Goal: Information Seeking & Learning: Compare options

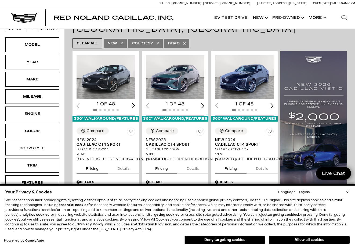
scroll to position [114, 0]
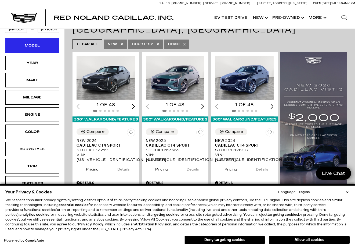
drag, startPoint x: 35, startPoint y: 38, endPoint x: 37, endPoint y: 42, distance: 4.7
click at [35, 42] on div "Model" at bounding box center [32, 45] width 27 height 6
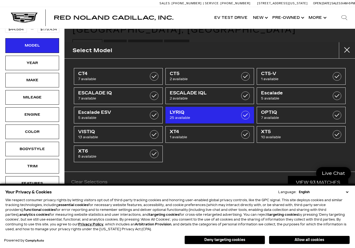
click at [180, 110] on span "LYRIQ" at bounding box center [204, 112] width 68 height 5
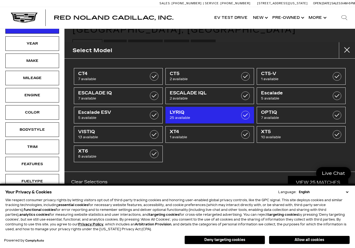
type input "$60,446"
type input "$91,110"
checkbox input "true"
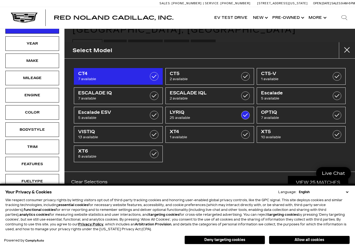
drag, startPoint x: 176, startPoint y: 111, endPoint x: 153, endPoint y: 77, distance: 41.9
click at [176, 111] on span "LYRIQ" at bounding box center [204, 112] width 68 height 5
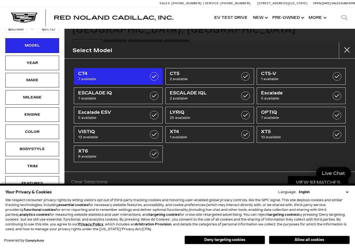
type input "$44,684"
type input "$179,434"
checkbox input "false"
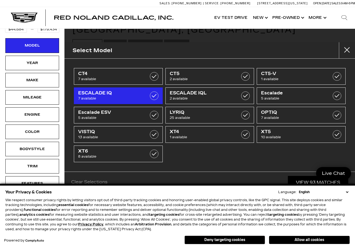
drag, startPoint x: 153, startPoint y: 77, endPoint x: 154, endPoint y: 96, distance: 19.1
click at [153, 77] on label at bounding box center [154, 76] width 9 height 9
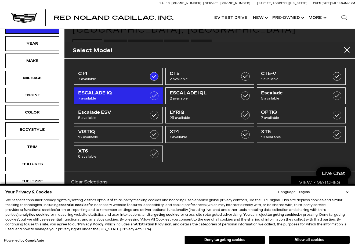
type input "$54,424"
checkbox input "true"
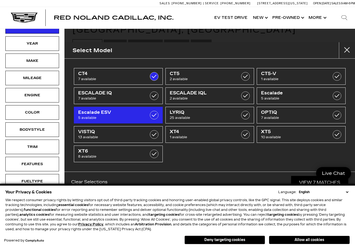
drag, startPoint x: 154, startPoint y: 96, endPoint x: 154, endPoint y: 114, distance: 18.3
click at [154, 96] on label at bounding box center [154, 95] width 9 height 9
type input "$158,810"
checkbox input "true"
click at [154, 114] on label at bounding box center [154, 115] width 9 height 9
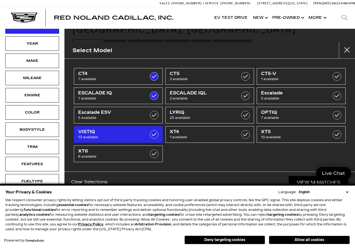
click at [154, 135] on label at bounding box center [154, 134] width 9 height 9
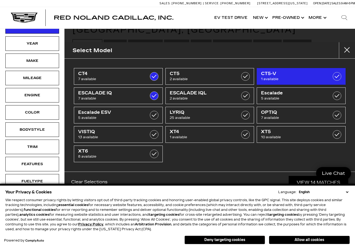
drag, startPoint x: 180, startPoint y: 113, endPoint x: 335, endPoint y: 80, distance: 158.5
click at [180, 113] on span "LYRIQ" at bounding box center [204, 112] width 68 height 5
type input "$179,434"
checkbox input "true"
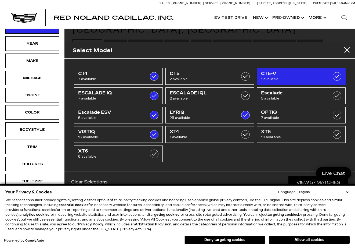
checkbox input "true"
drag, startPoint x: 335, startPoint y: 80, endPoint x: 337, endPoint y: 75, distance: 5.1
click at [335, 80] on label at bounding box center [337, 76] width 9 height 9
click at [337, 75] on label at bounding box center [337, 76] width 9 height 9
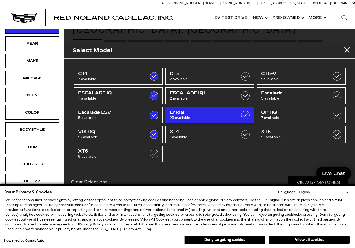
checkbox input "false"
click at [177, 114] on span "LYRIQ" at bounding box center [204, 112] width 68 height 5
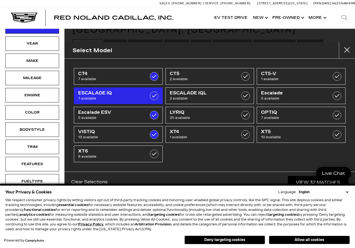
checkbox input "false"
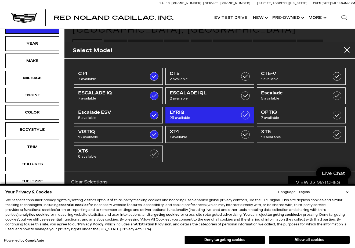
drag, startPoint x: 125, startPoint y: 93, endPoint x: 180, endPoint y: 116, distance: 59.3
click at [125, 93] on span "ESCALADE IQ" at bounding box center [112, 92] width 68 height 5
checkbox input "false"
click at [180, 116] on span "25 available" at bounding box center [204, 117] width 68 height 5
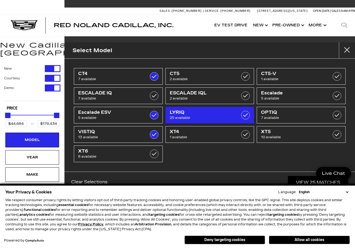
click at [177, 114] on span "LYRIQ" at bounding box center [204, 112] width 68 height 5
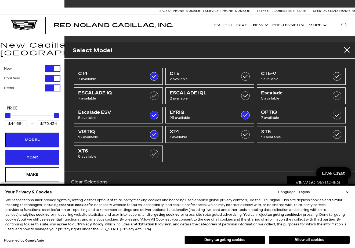
click at [31, 154] on div "Year" at bounding box center [32, 157] width 27 height 6
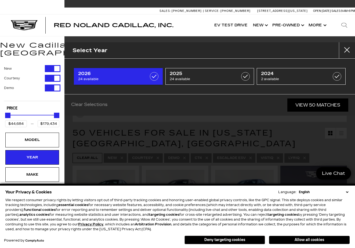
click at [100, 75] on span "2026" at bounding box center [112, 73] width 68 height 5
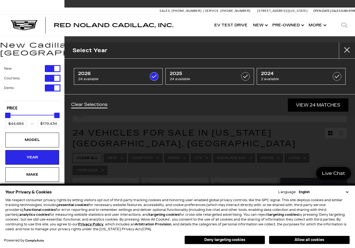
type input "$80,990"
type input "$119,250"
click at [316, 104] on link "View 24 Matches" at bounding box center [318, 104] width 60 height 13
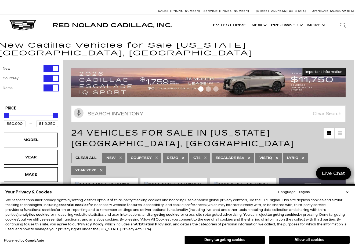
scroll to position [0, 1]
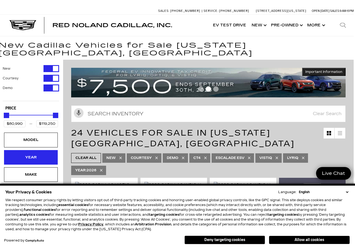
click at [38, 154] on div "Year" at bounding box center [30, 157] width 27 height 6
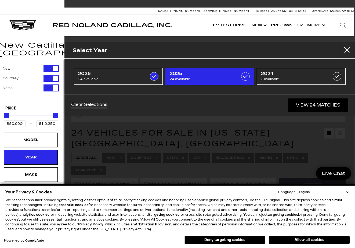
drag, startPoint x: 242, startPoint y: 74, endPoint x: 233, endPoint y: 75, distance: 9.7
click at [242, 74] on label at bounding box center [245, 76] width 9 height 9
type input "$50,049"
type input "$179,434"
checkbox input "true"
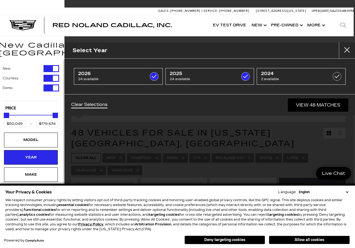
click at [315, 104] on link "View 48 Matches" at bounding box center [318, 104] width 60 height 13
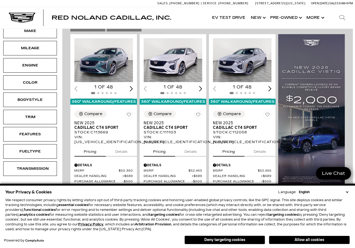
scroll to position [113, 2]
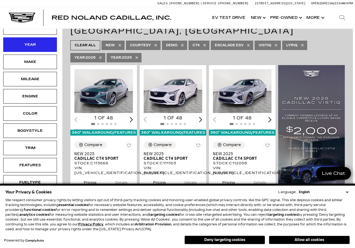
click at [39, 42] on div "Year" at bounding box center [30, 45] width 27 height 6
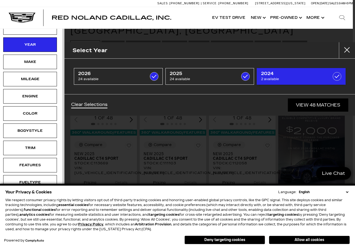
click at [295, 77] on div "2024 2 available" at bounding box center [295, 76] width 68 height 11
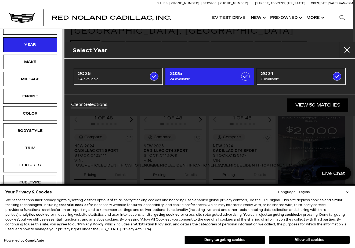
type input "$44,684"
checkbox input "true"
click at [291, 77] on span "2 available" at bounding box center [295, 78] width 68 height 5
type input "$50,049"
checkbox input "false"
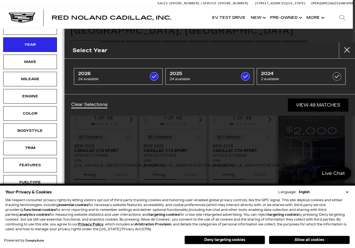
scroll to position [0, 2]
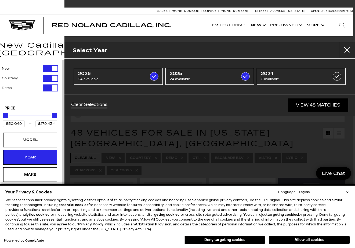
click at [309, 106] on link "View 48 Matches" at bounding box center [318, 104] width 60 height 13
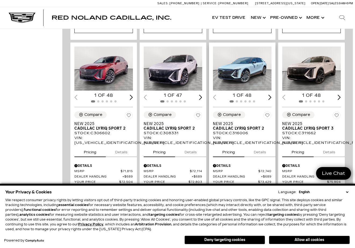
scroll to position [1108, 2]
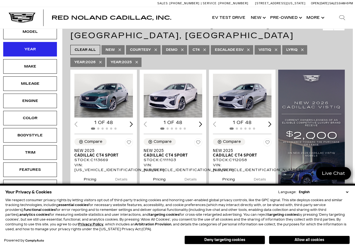
drag, startPoint x: 32, startPoint y: 39, endPoint x: 52, endPoint y: 49, distance: 22.7
click at [32, 46] on div "Year" at bounding box center [30, 49] width 27 height 6
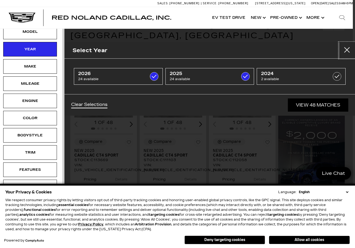
scroll to position [107, 2]
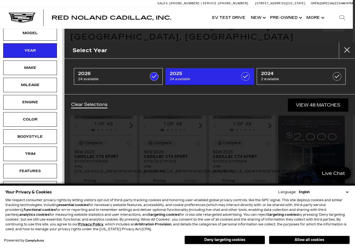
drag, startPoint x: 293, startPoint y: 77, endPoint x: 242, endPoint y: 78, distance: 51.1
click at [293, 77] on span "2 available" at bounding box center [295, 78] width 68 height 5
type input "$44,684"
checkbox input "true"
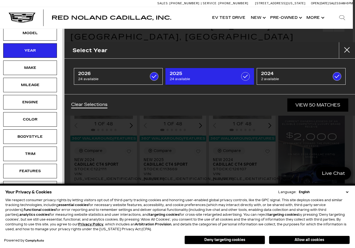
scroll to position [0, 2]
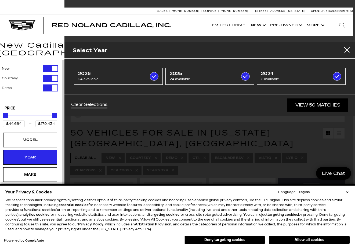
drag, startPoint x: 49, startPoint y: 59, endPoint x: 8, endPoint y: 114, distance: 69.0
click at [49, 65] on div "Filter by Vehicle Type" at bounding box center [51, 68] width 16 height 7
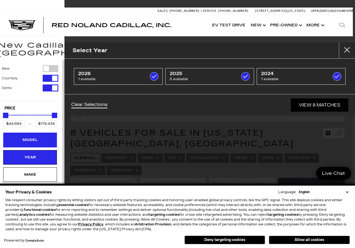
type input "$81,615"
click at [27, 137] on div "Model" at bounding box center [30, 140] width 27 height 6
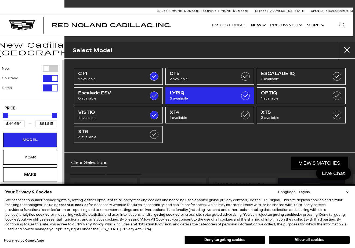
click at [183, 95] on span "LYRIQ" at bounding box center [204, 92] width 68 height 5
checkbox input "false"
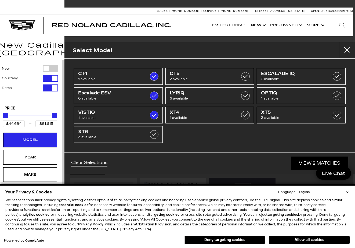
click at [314, 161] on link "View 2 Matches" at bounding box center [319, 162] width 57 height 13
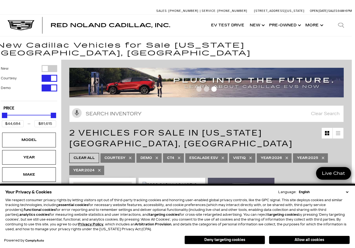
scroll to position [0, 3]
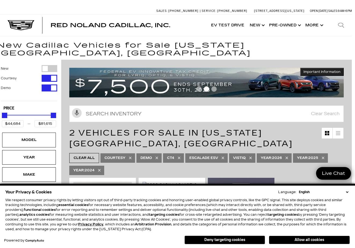
type input "$69,684"
click at [37, 111] on div "Price" at bounding box center [29, 115] width 54 height 9
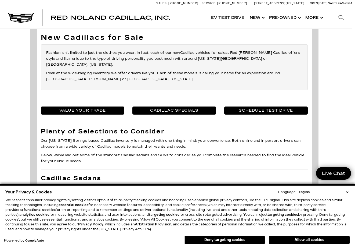
scroll to position [496, 3]
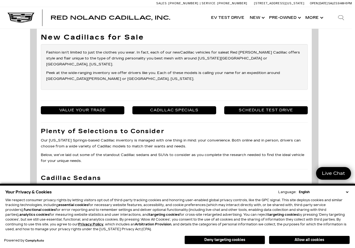
click at [82, 106] on link "Value Your Trade" at bounding box center [83, 110] width 84 height 8
